Goal: Obtain resource: Obtain resource

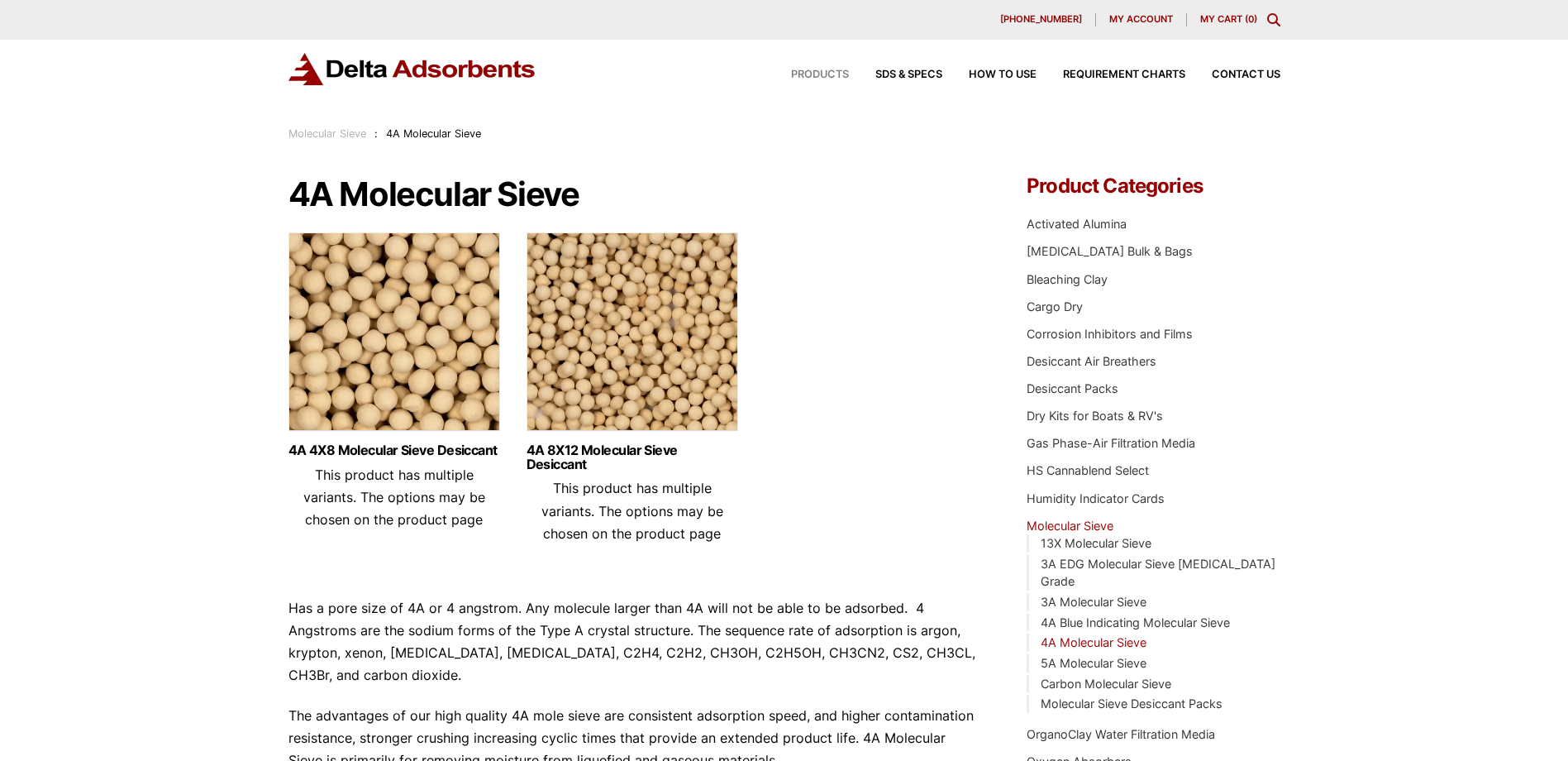
click at [812, 75] on span "Products" at bounding box center [819, 74] width 57 height 11
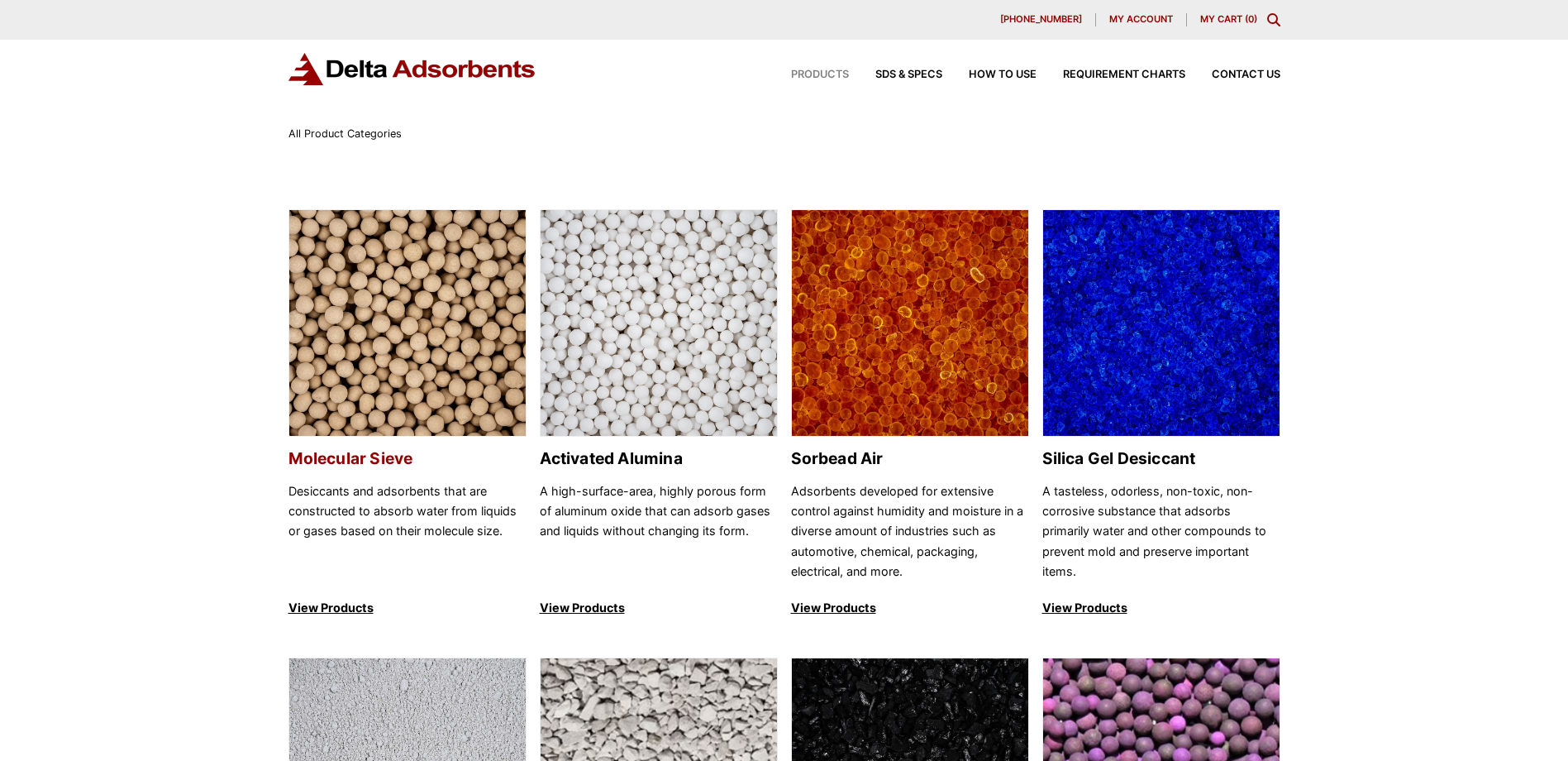
click at [304, 461] on h2 "Molecular Sieve" at bounding box center [408, 458] width 238 height 19
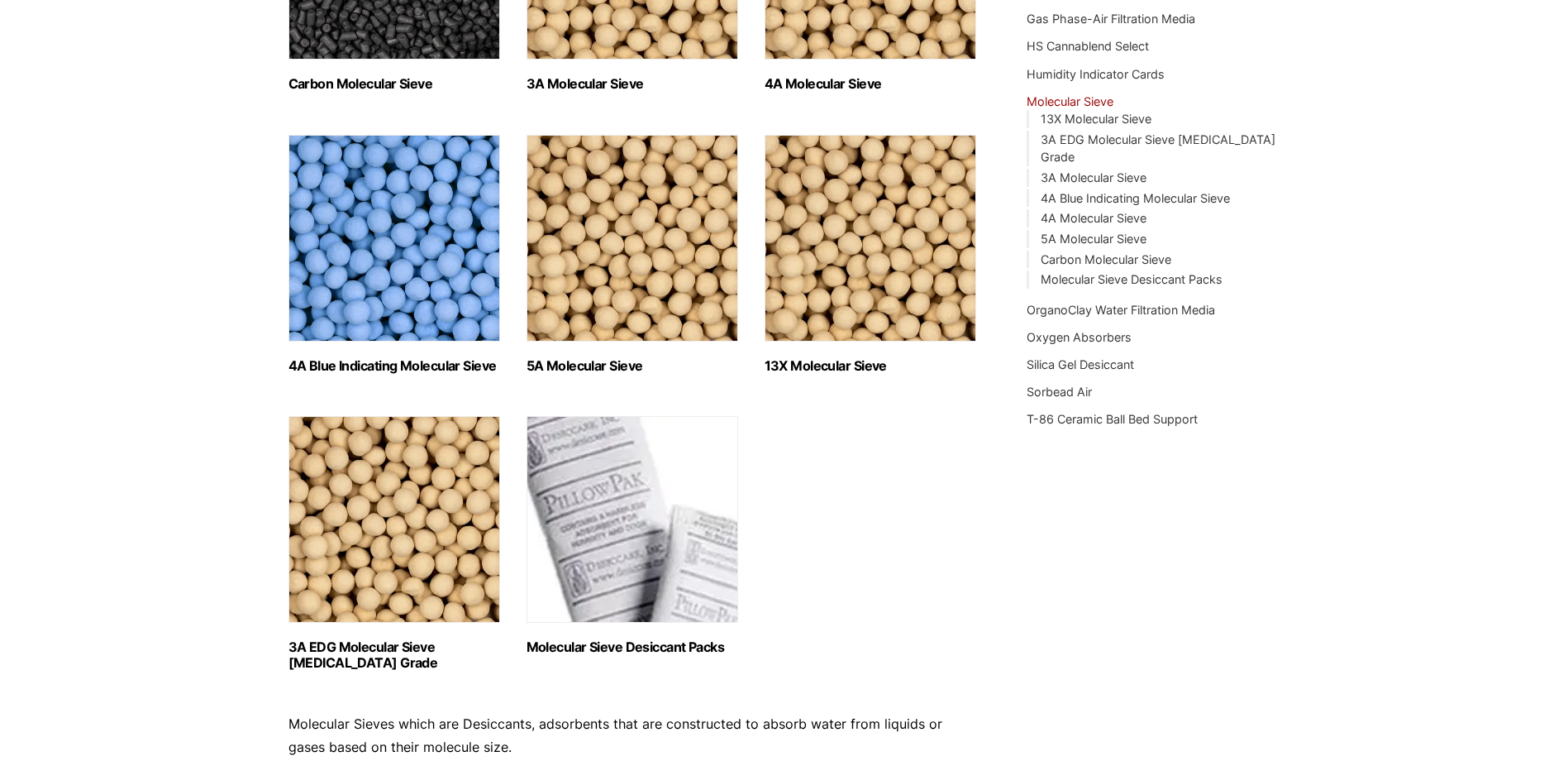
scroll to position [331, 0]
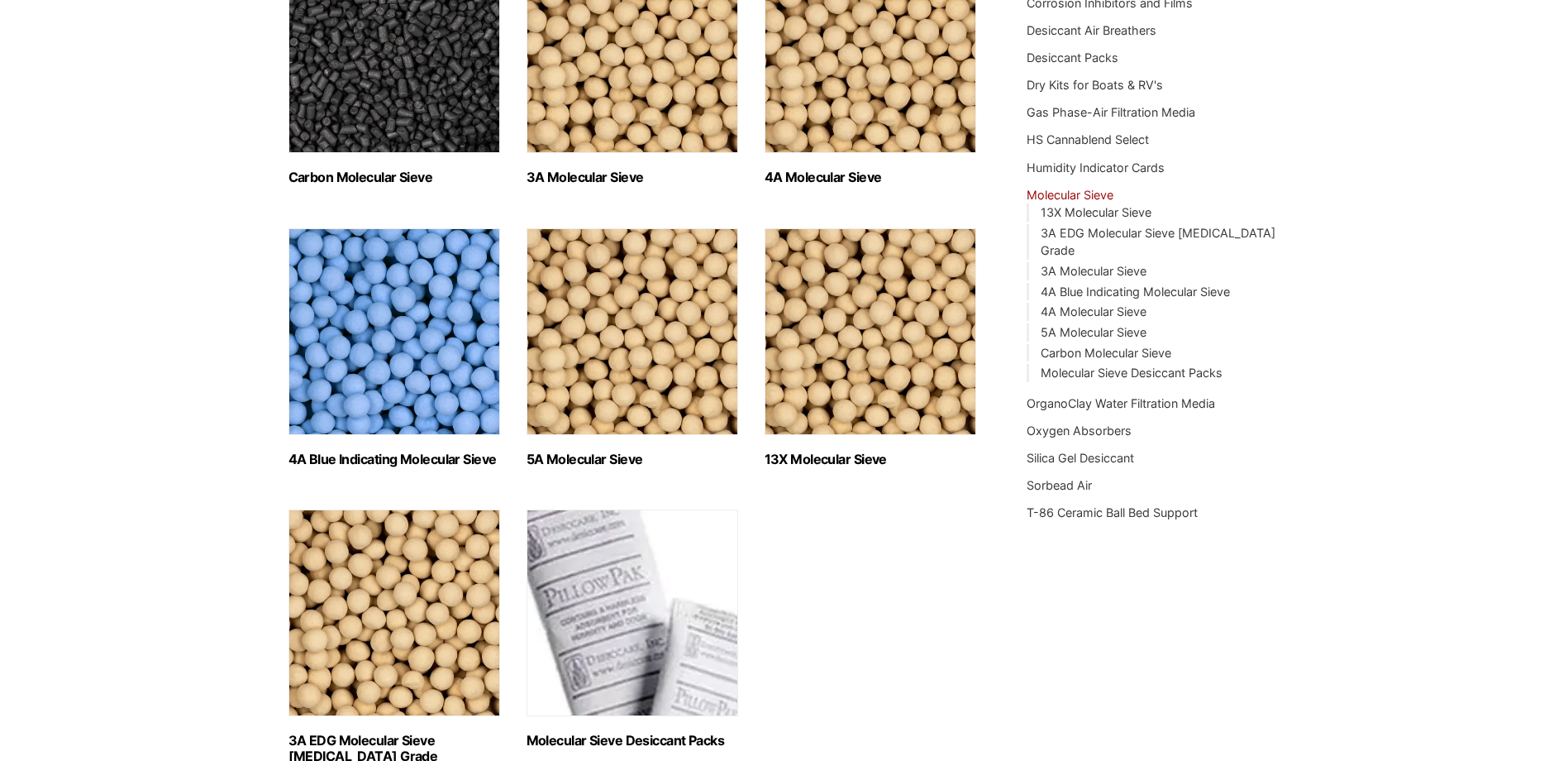
click at [814, 175] on h2 "4A Molecular Sieve (2)" at bounding box center [871, 177] width 212 height 16
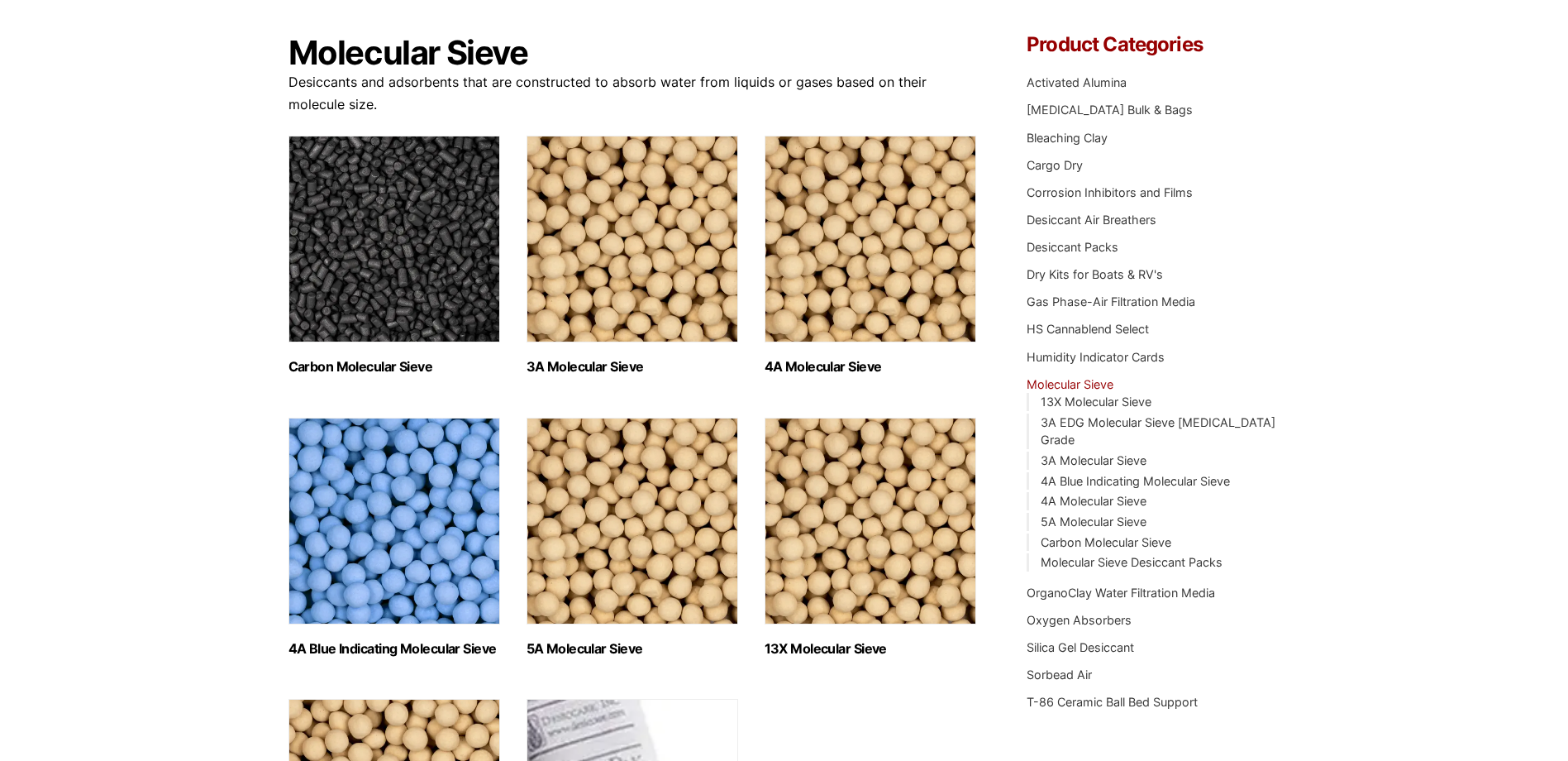
scroll to position [83, 0]
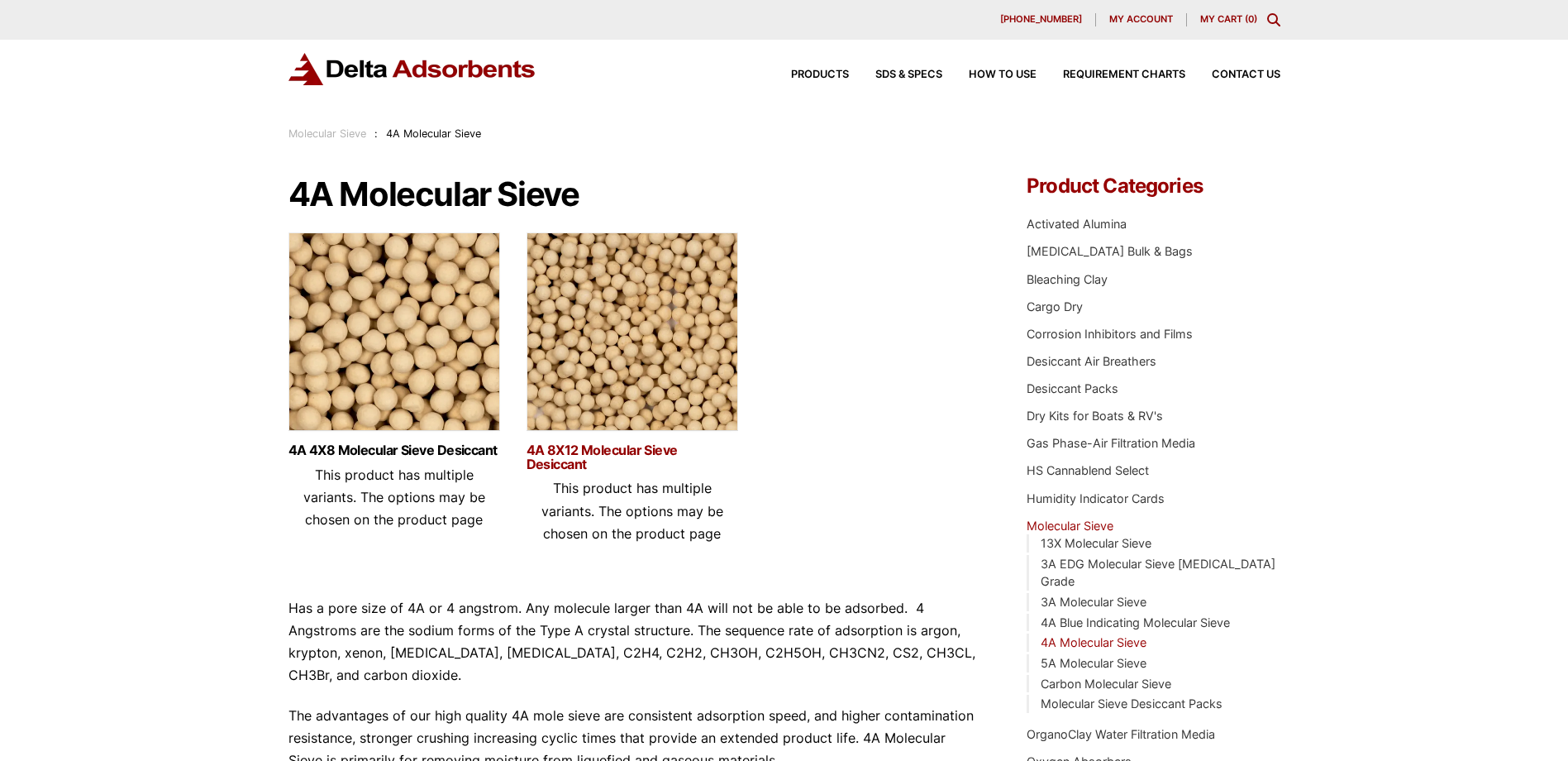
click at [557, 444] on link "4A 8X12 Molecular Sieve Desiccant" at bounding box center [632, 457] width 212 height 28
click at [363, 446] on link "4A 4X8 Molecular Sieve Desiccant" at bounding box center [395, 450] width 212 height 14
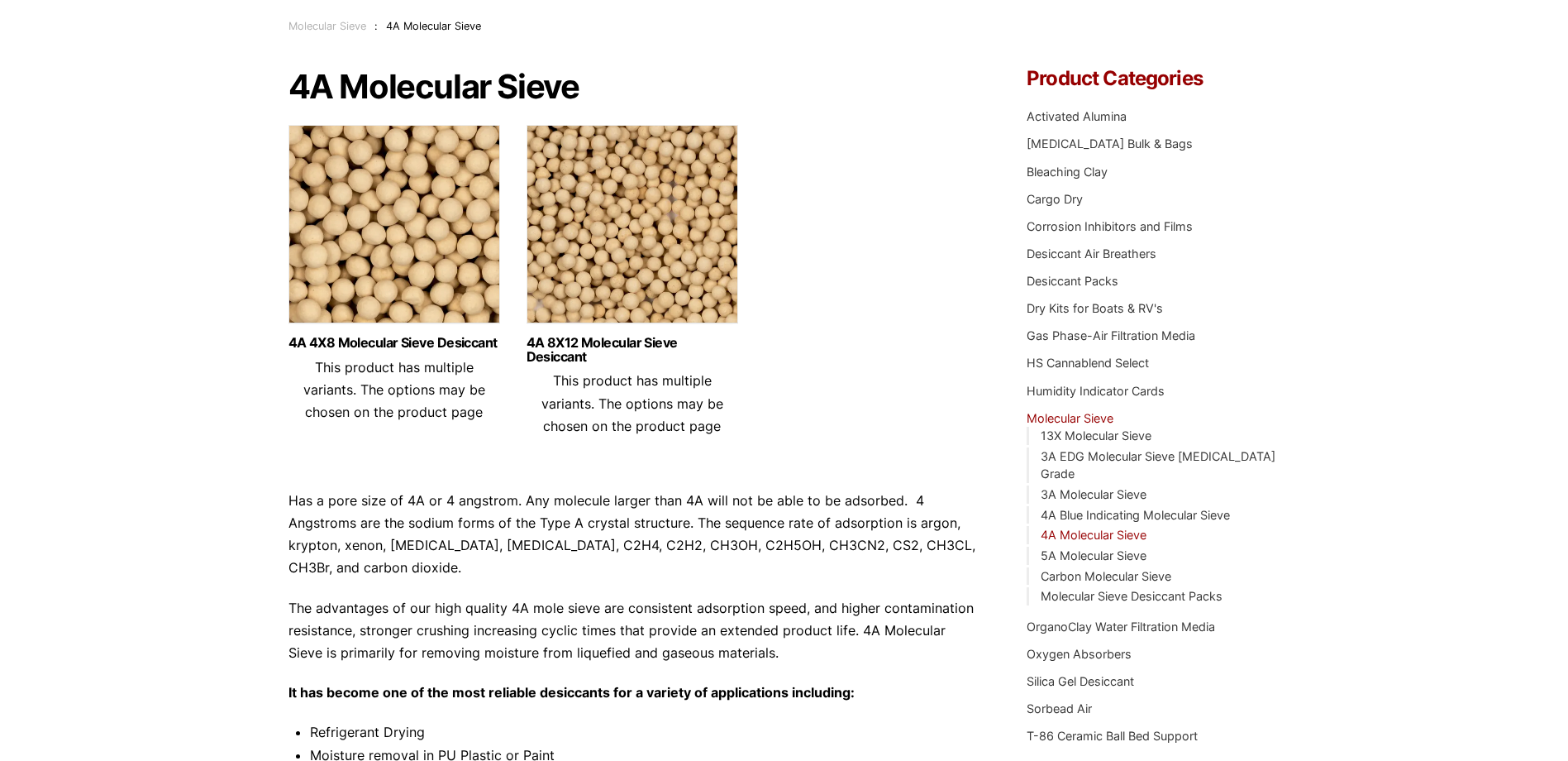
scroll to position [83, 0]
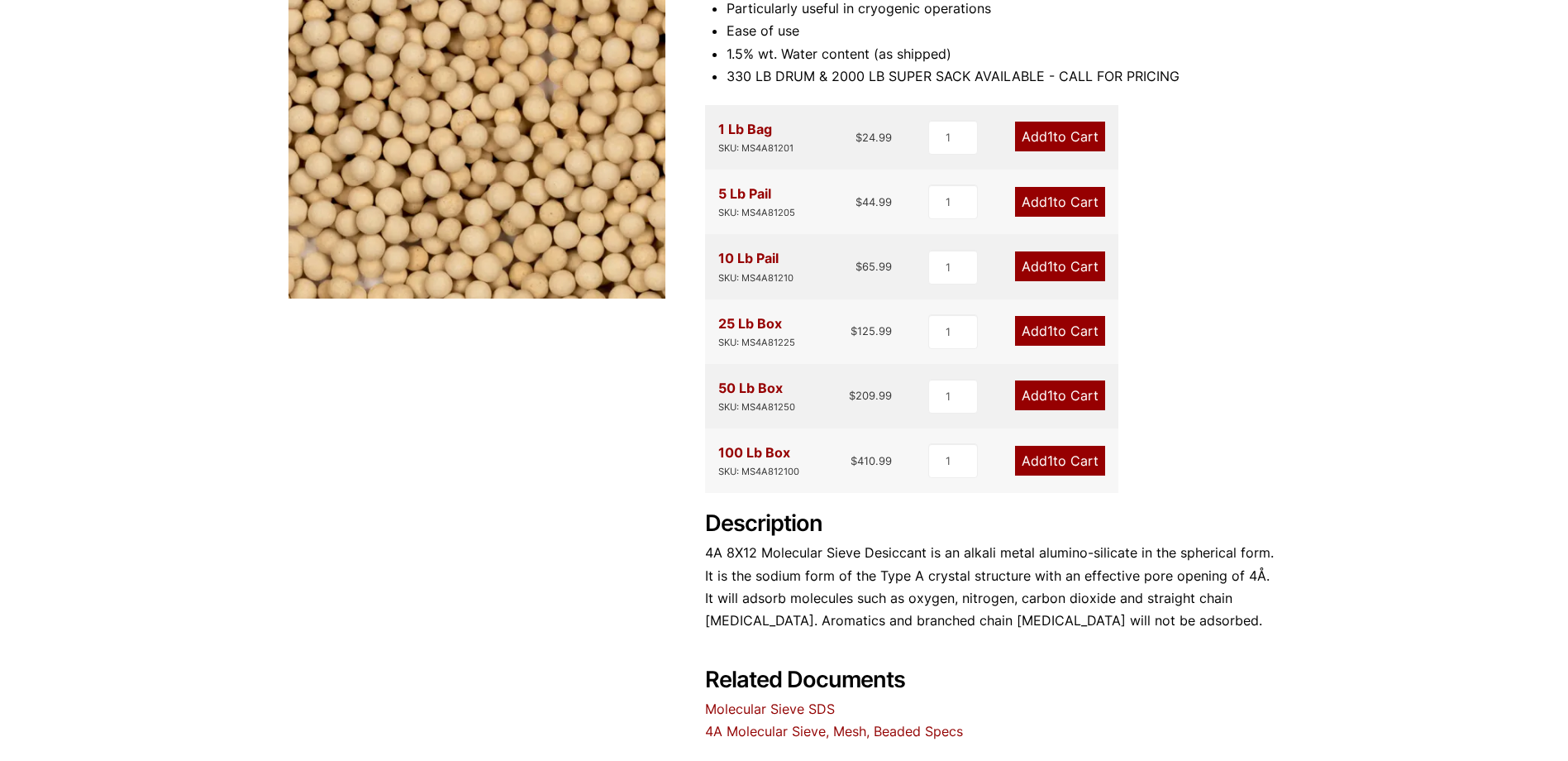
scroll to position [331, 0]
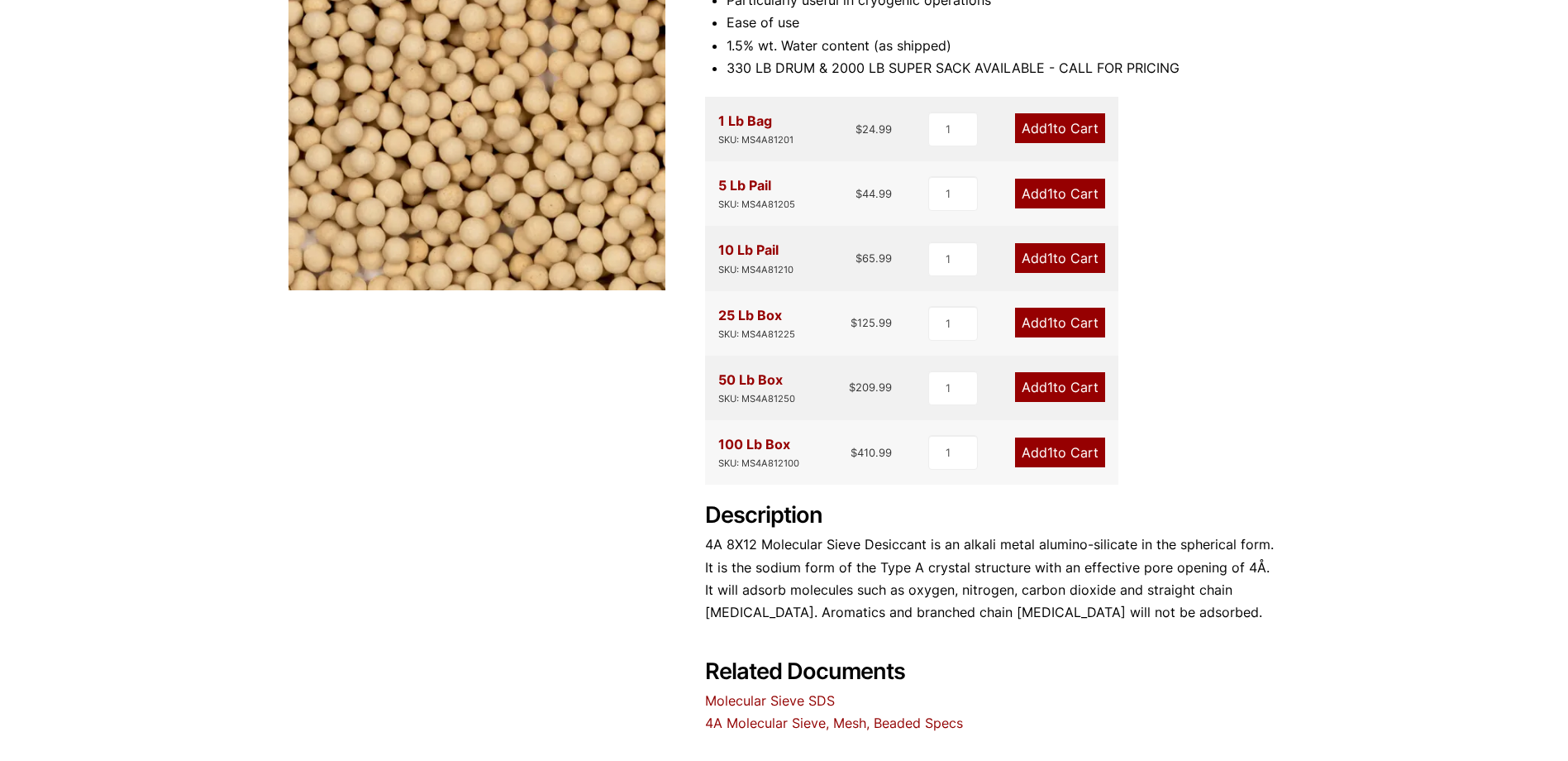
click at [766, 701] on link "Molecular Sieve SDS" at bounding box center [770, 700] width 130 height 17
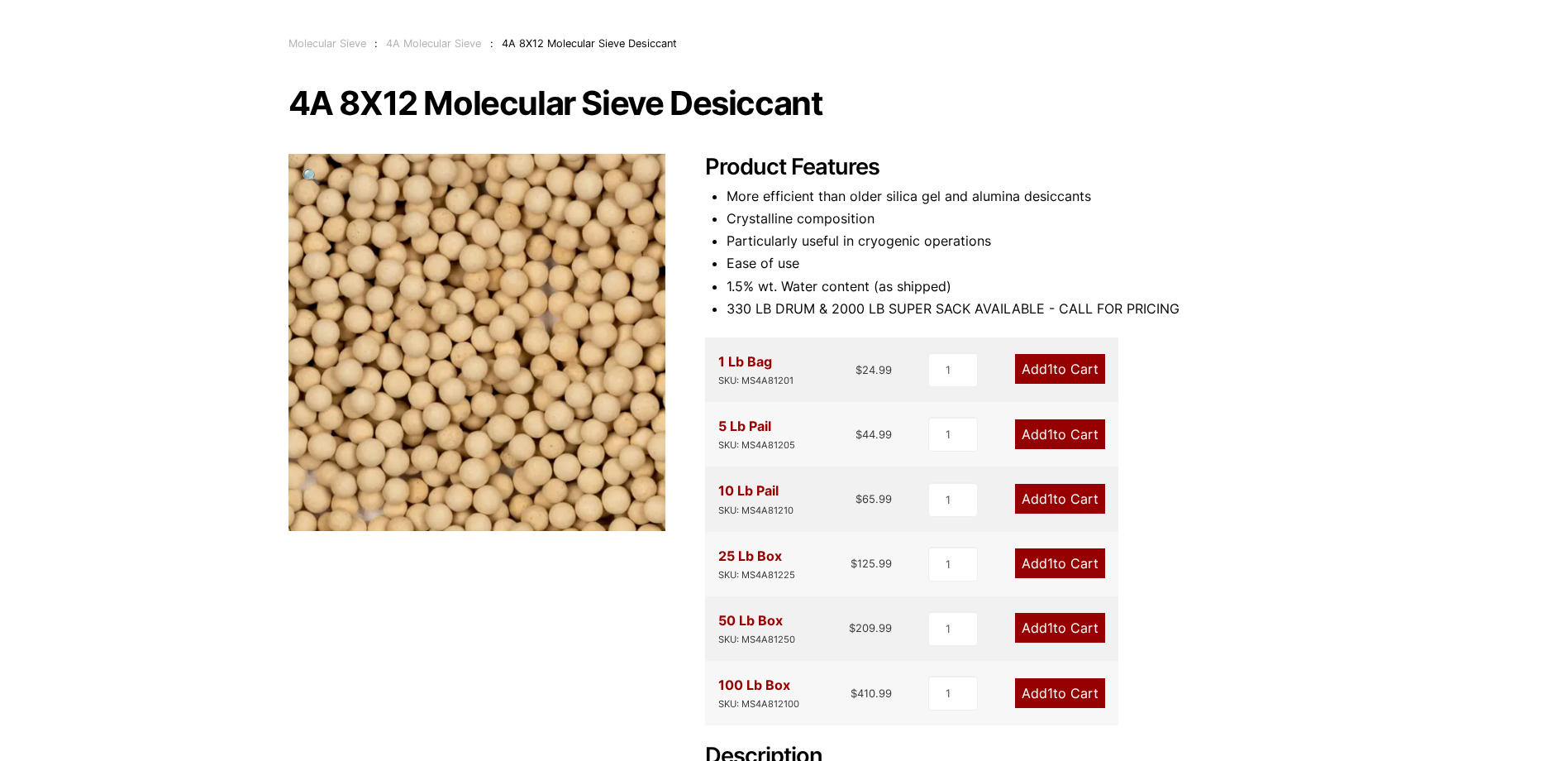
scroll to position [0, 0]
